Goal: Find specific page/section: Find specific page/section

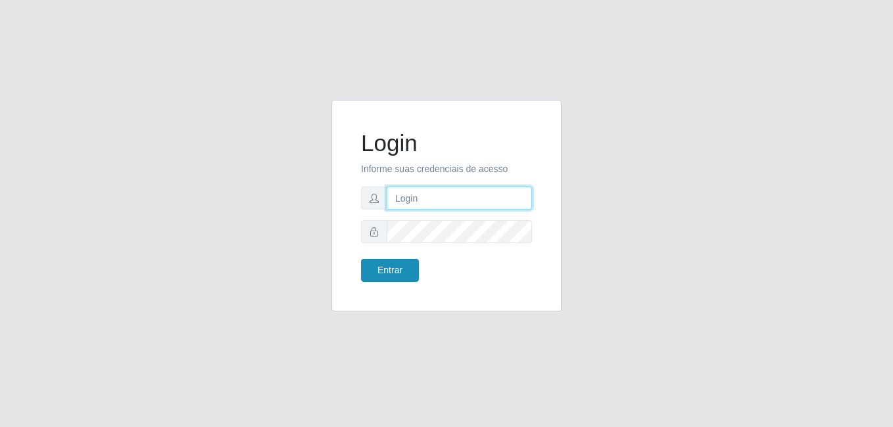
type input "Raissa@B9"
click at [383, 275] on button "Entrar" at bounding box center [390, 270] width 58 height 23
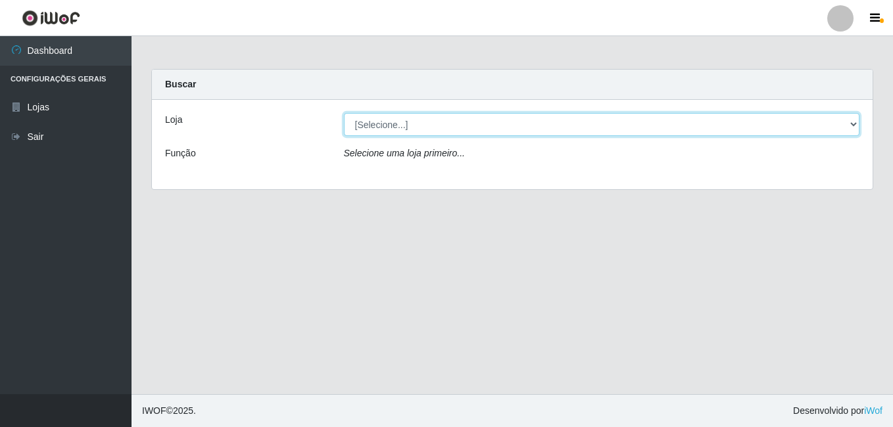
click at [589, 123] on select "[Selecione...] Bemais Supermercados - B9 Bessa" at bounding box center [602, 124] width 516 height 23
select select "410"
click at [344, 113] on select "[Selecione...] Bemais Supermercados - B9 Bessa" at bounding box center [602, 124] width 516 height 23
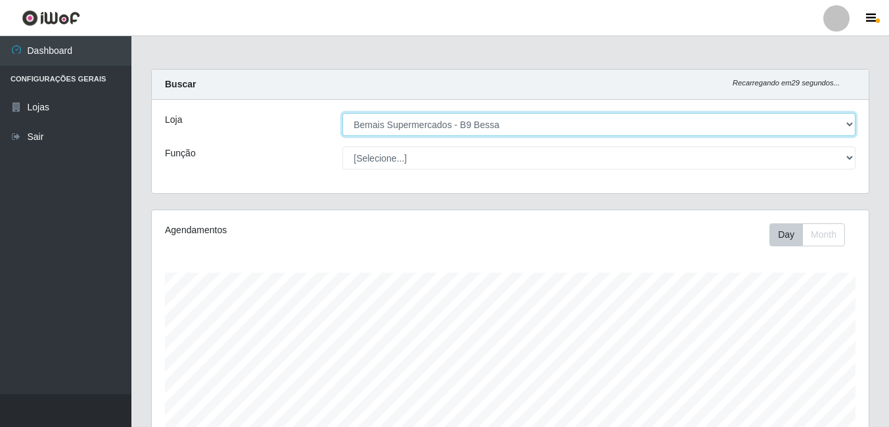
scroll to position [273, 717]
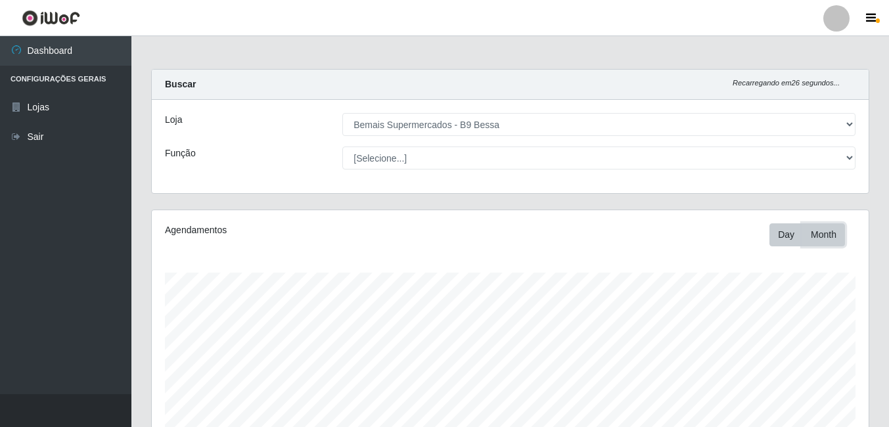
click at [831, 237] on button "Month" at bounding box center [824, 235] width 43 height 23
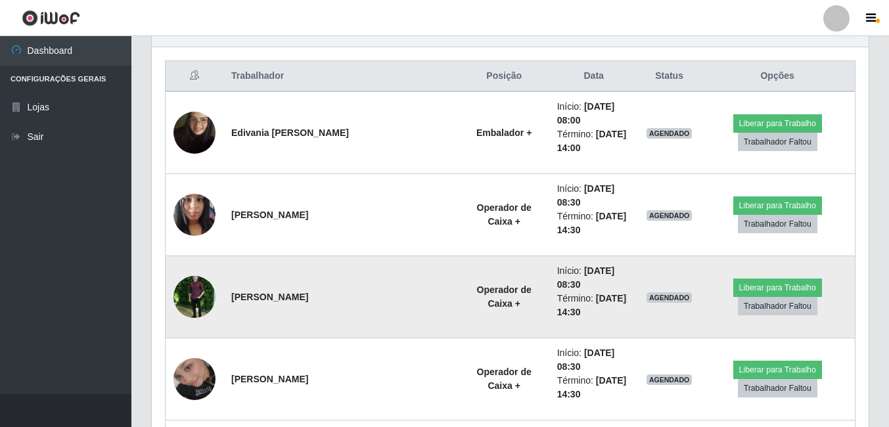
scroll to position [508, 0]
